Goal: Transaction & Acquisition: Purchase product/service

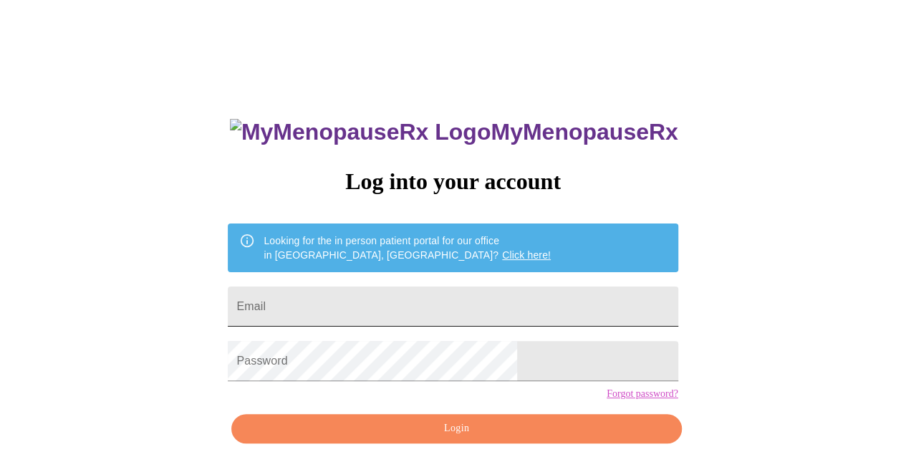
click at [375, 302] on input "Email" at bounding box center [453, 306] width 450 height 40
type input "[PERSON_NAME][EMAIL_ADDRESS][DOMAIN_NAME]"
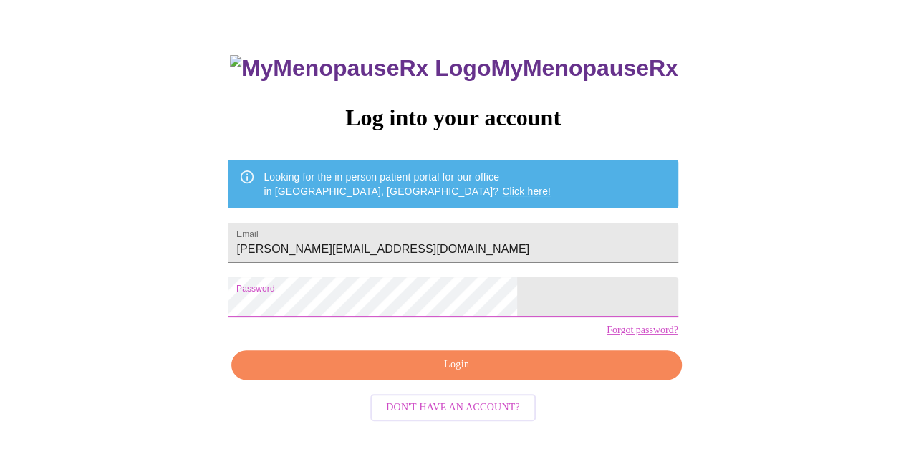
click at [452, 374] on span "Login" at bounding box center [456, 365] width 417 height 18
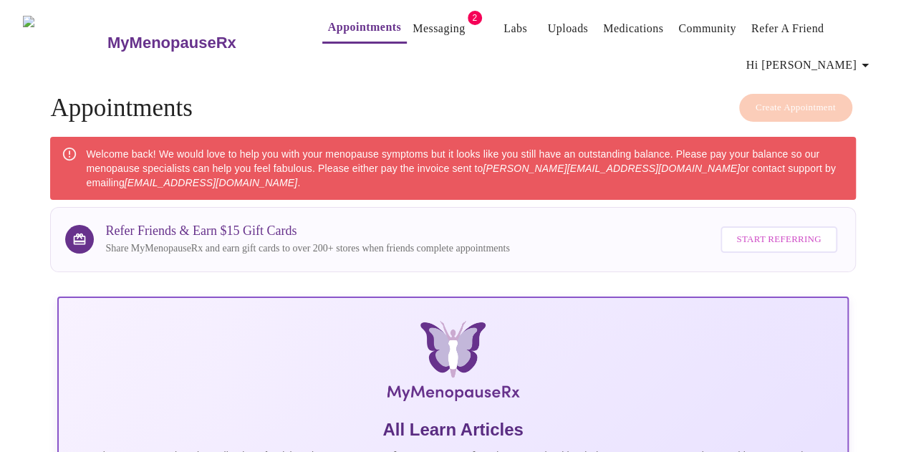
click at [414, 26] on link "Messaging" at bounding box center [438, 29] width 52 height 20
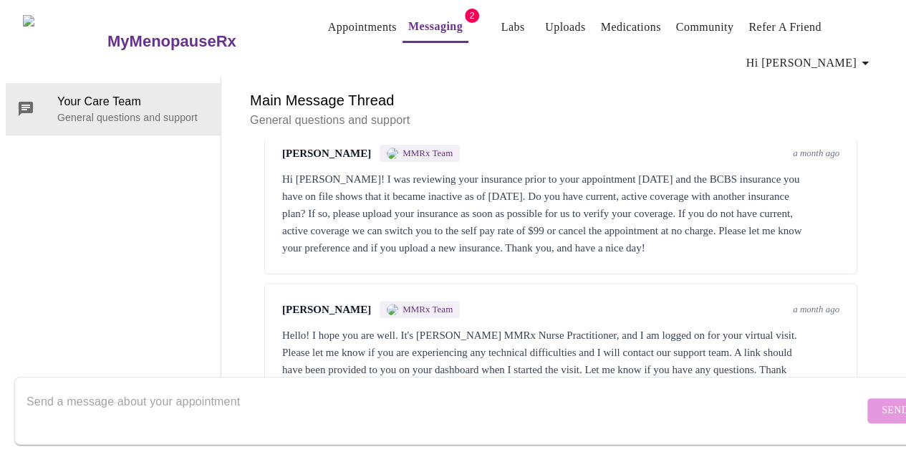
scroll to position [958, 0]
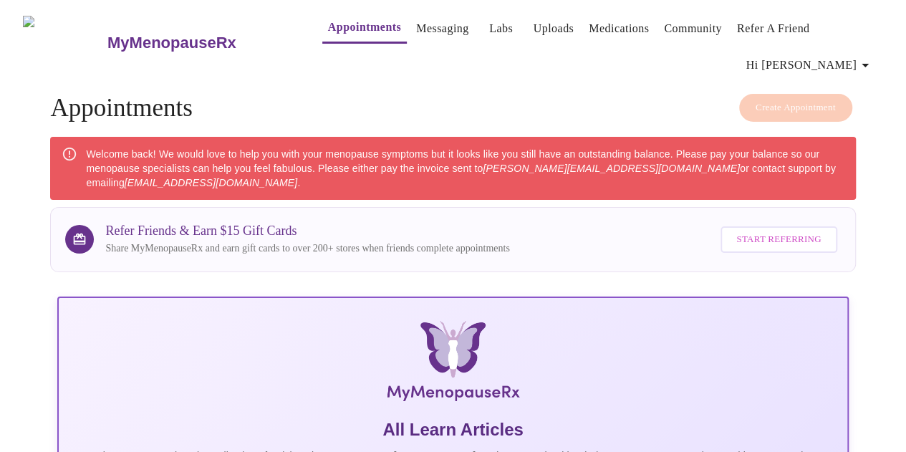
click at [852, 55] on span "Hi [PERSON_NAME]" at bounding box center [809, 65] width 127 height 20
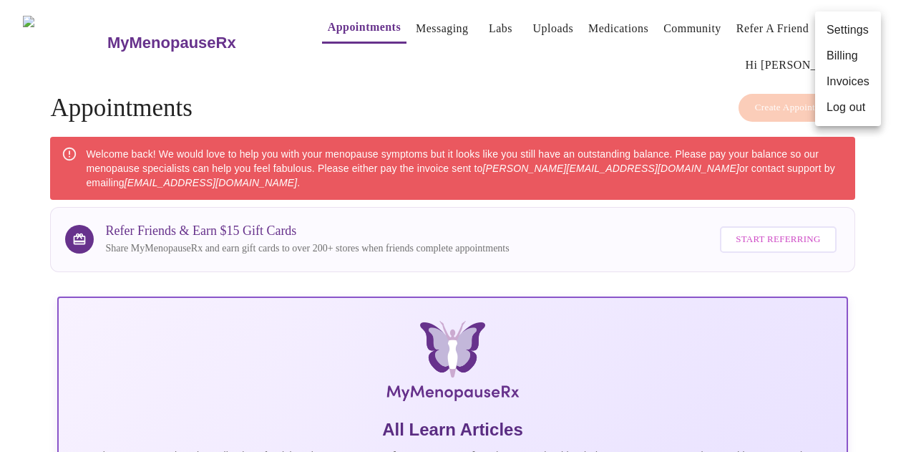
click at [848, 59] on li "Billing" at bounding box center [848, 56] width 66 height 26
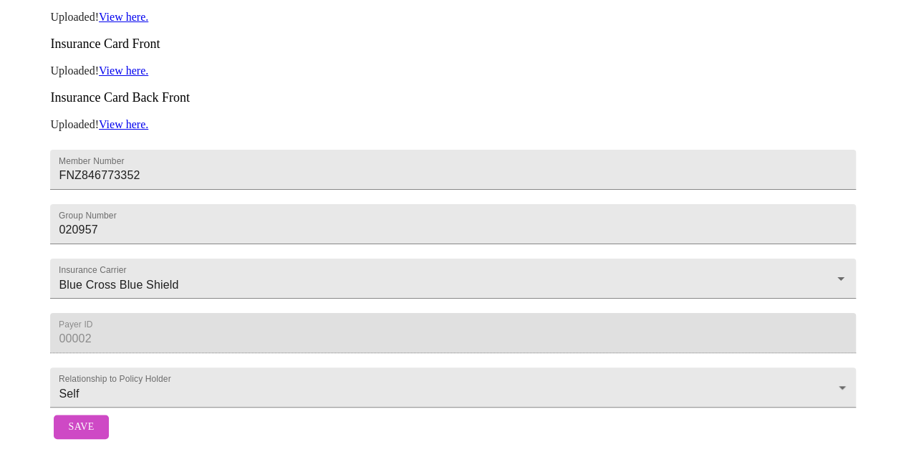
scroll to position [374, 0]
click at [74, 418] on span "Save" at bounding box center [81, 427] width 26 height 18
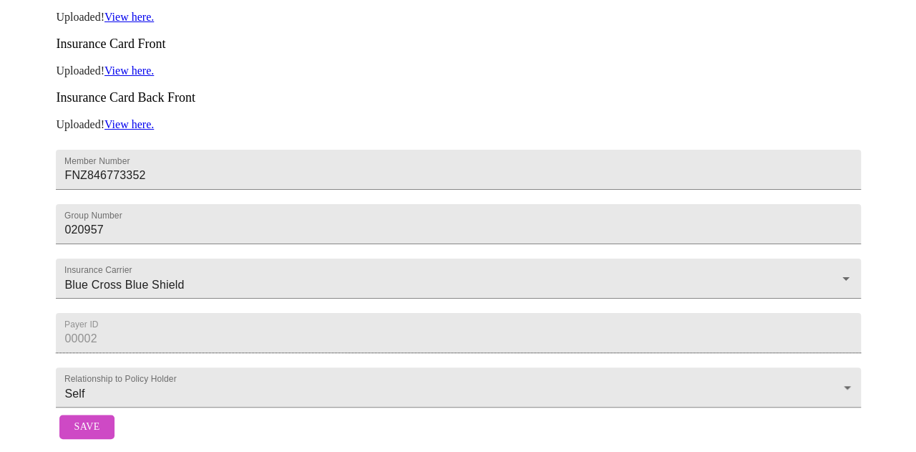
scroll to position [16, 0]
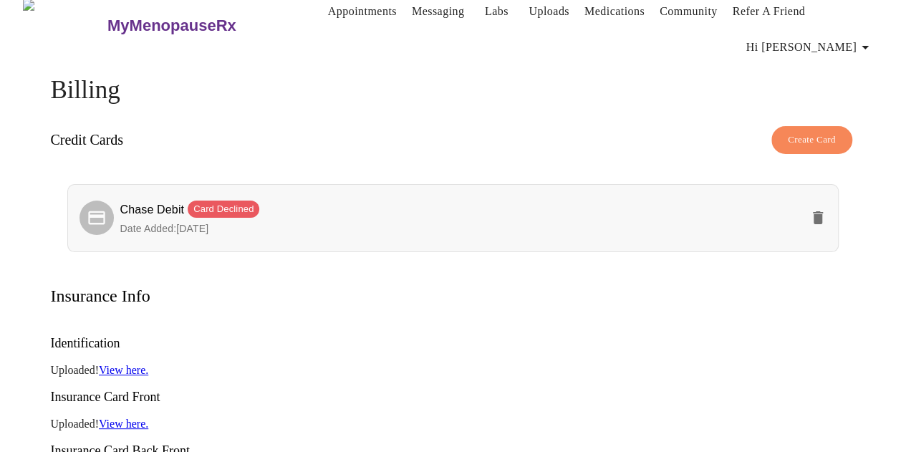
click at [822, 211] on icon "delete" at bounding box center [817, 217] width 10 height 13
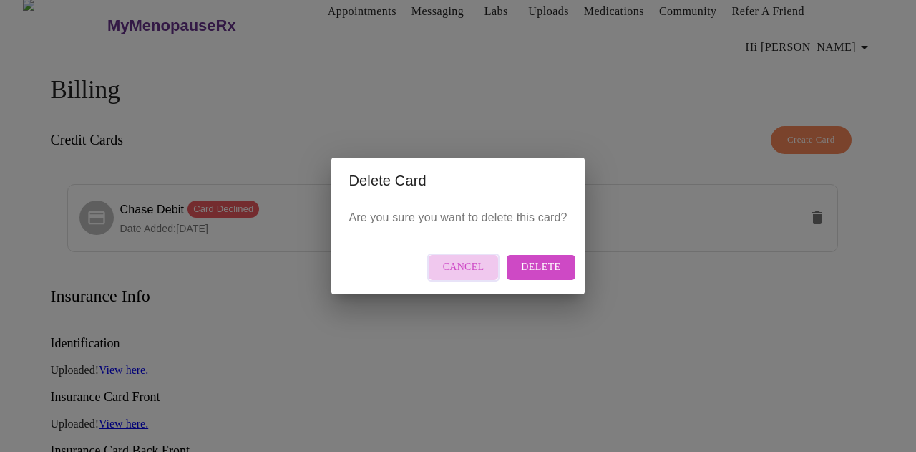
click at [467, 273] on span "Cancel" at bounding box center [464, 267] width 42 height 18
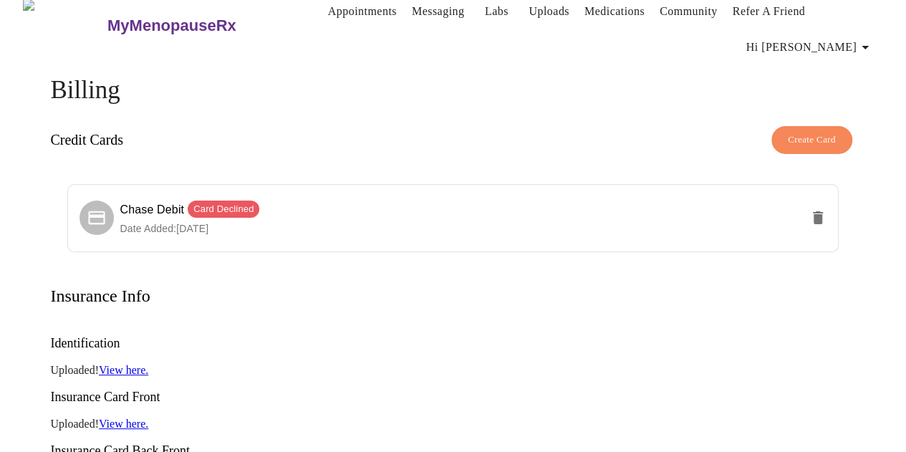
click at [836, 37] on span "Hi [PERSON_NAME]" at bounding box center [809, 47] width 127 height 20
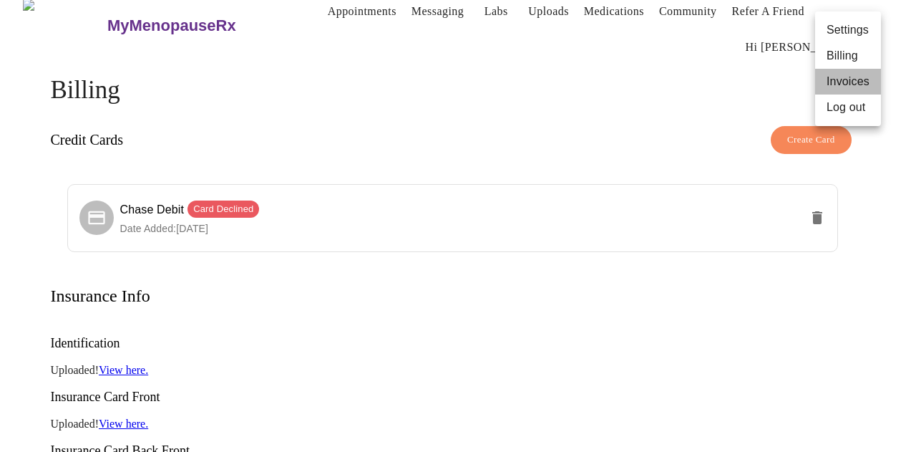
click at [848, 81] on li "Invoices" at bounding box center [848, 82] width 66 height 26
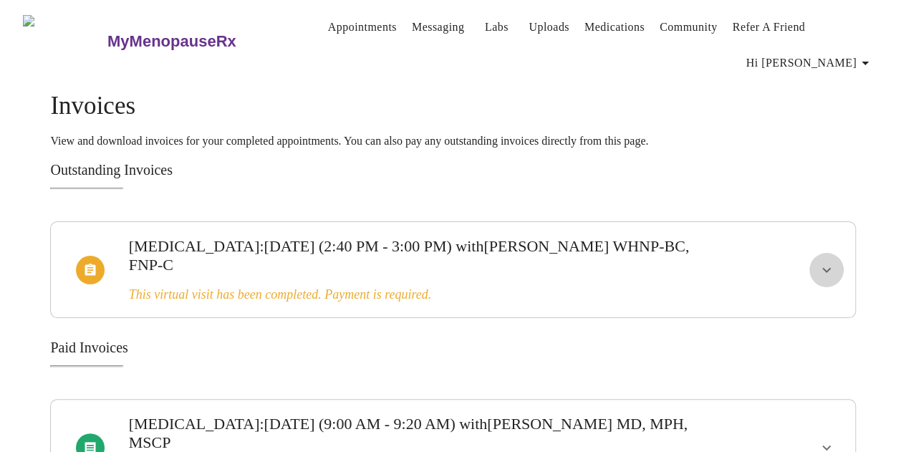
click at [832, 261] on icon "show more" at bounding box center [825, 269] width 17 height 17
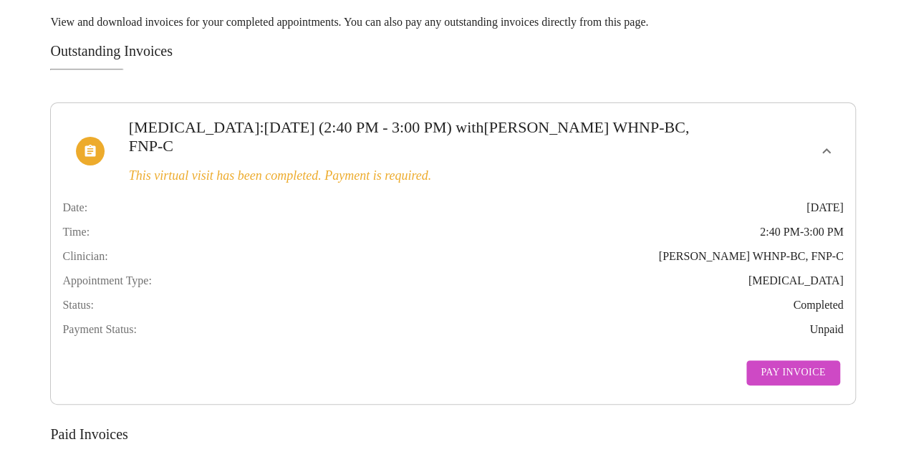
scroll to position [215, 0]
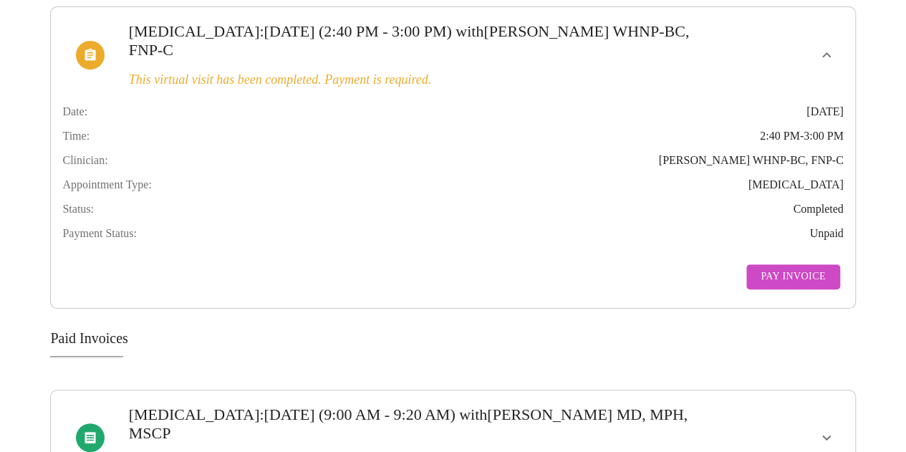
click at [792, 276] on span "Pay Invoice" at bounding box center [792, 277] width 64 height 18
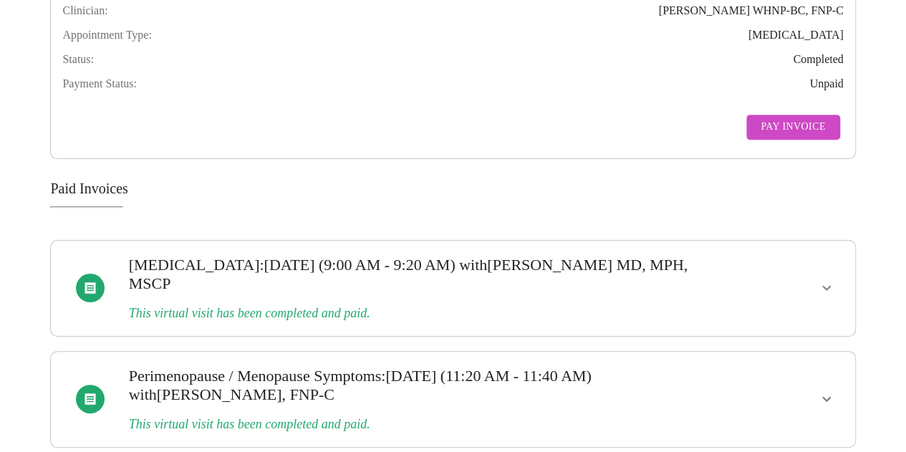
scroll to position [368, 0]
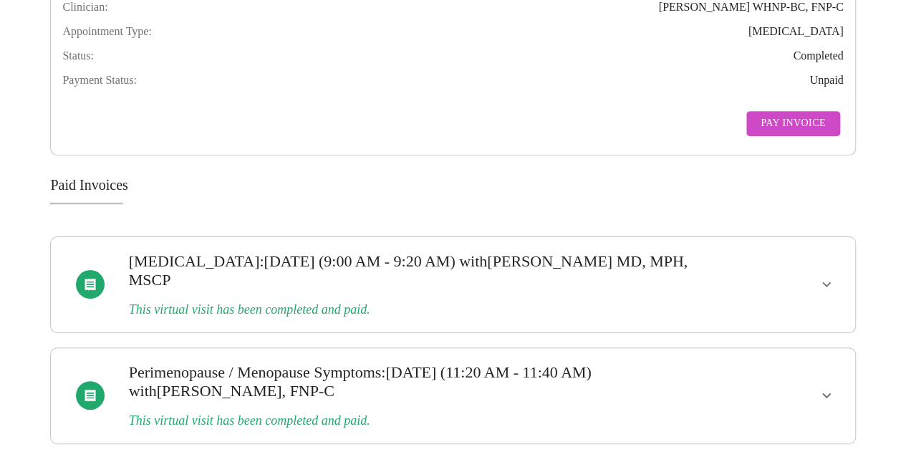
click at [823, 281] on icon "show more" at bounding box center [825, 284] width 17 height 17
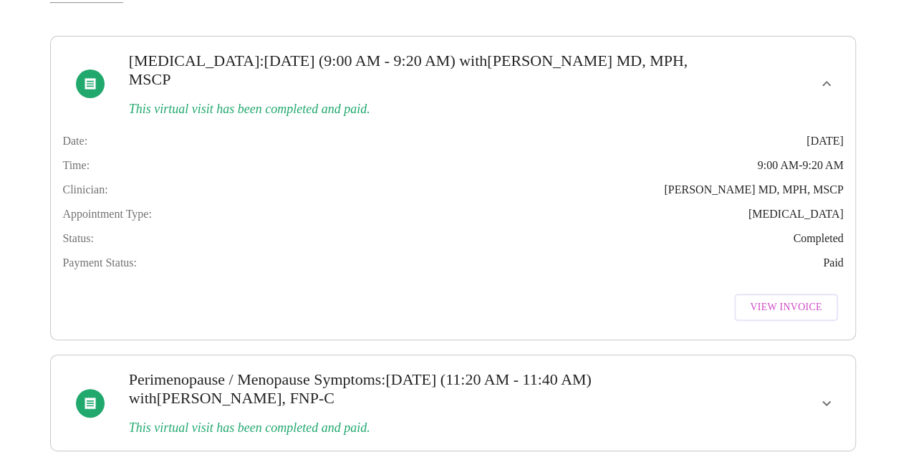
scroll to position [601, 0]
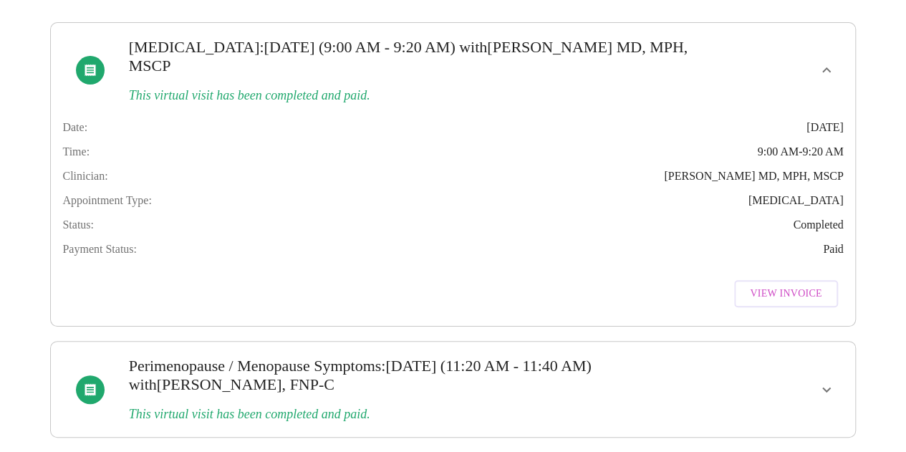
click at [830, 387] on icon "show more" at bounding box center [826, 389] width 9 height 5
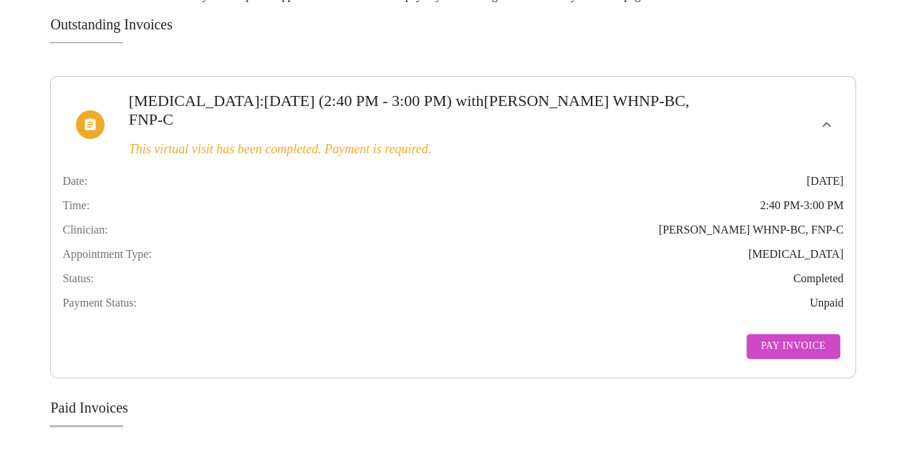
scroll to position [0, 0]
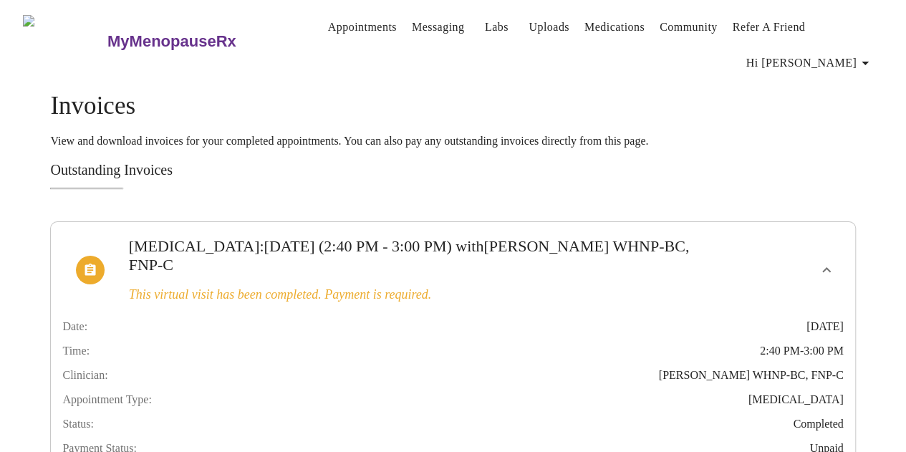
click at [338, 31] on link "Appointments" at bounding box center [362, 27] width 69 height 20
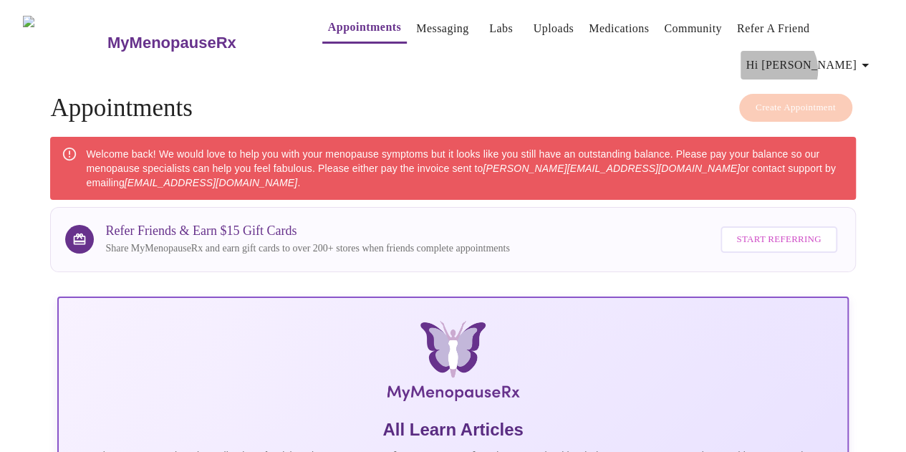
click at [843, 55] on span "Hi [PERSON_NAME]" at bounding box center [809, 65] width 127 height 20
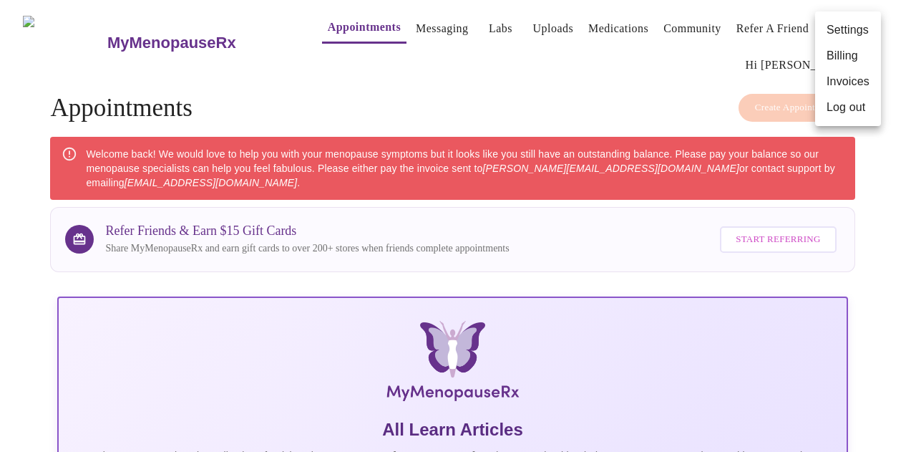
click at [845, 88] on li "Invoices" at bounding box center [848, 82] width 66 height 26
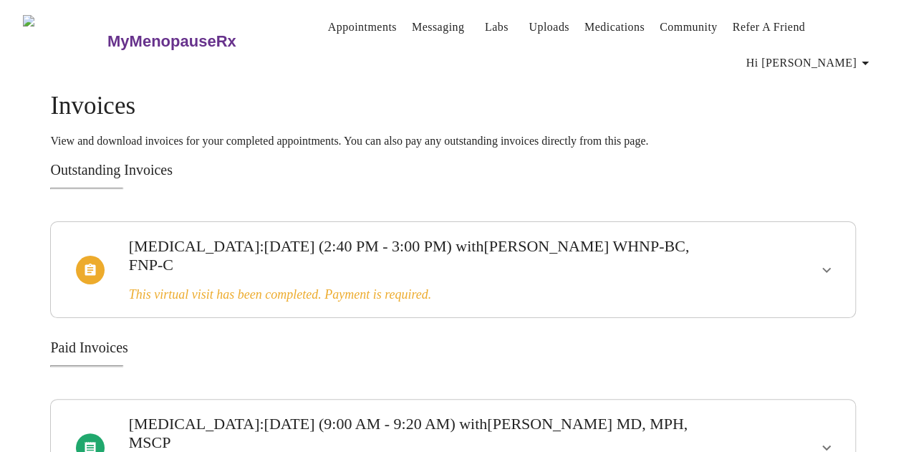
click at [772, 240] on div at bounding box center [783, 270] width 132 height 84
click at [830, 267] on icon "show more" at bounding box center [826, 269] width 9 height 5
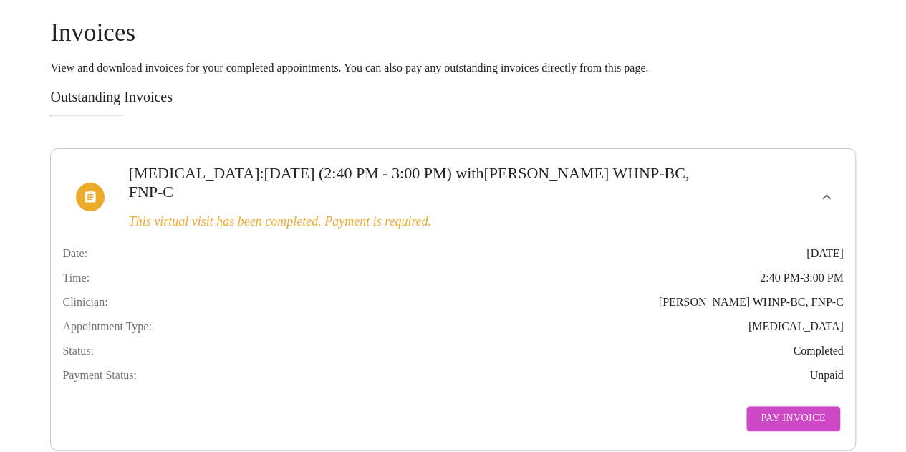
scroll to position [143, 0]
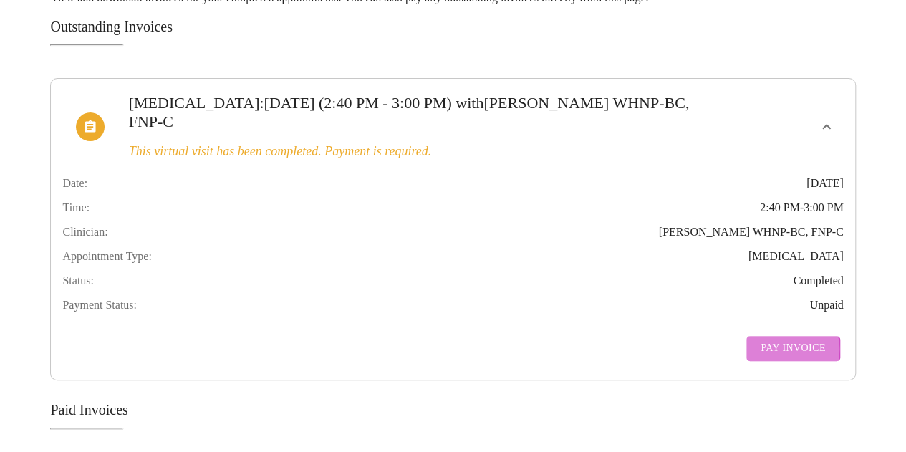
click at [796, 346] on span "Pay Invoice" at bounding box center [792, 348] width 64 height 18
